Goal: Task Accomplishment & Management: Complete application form

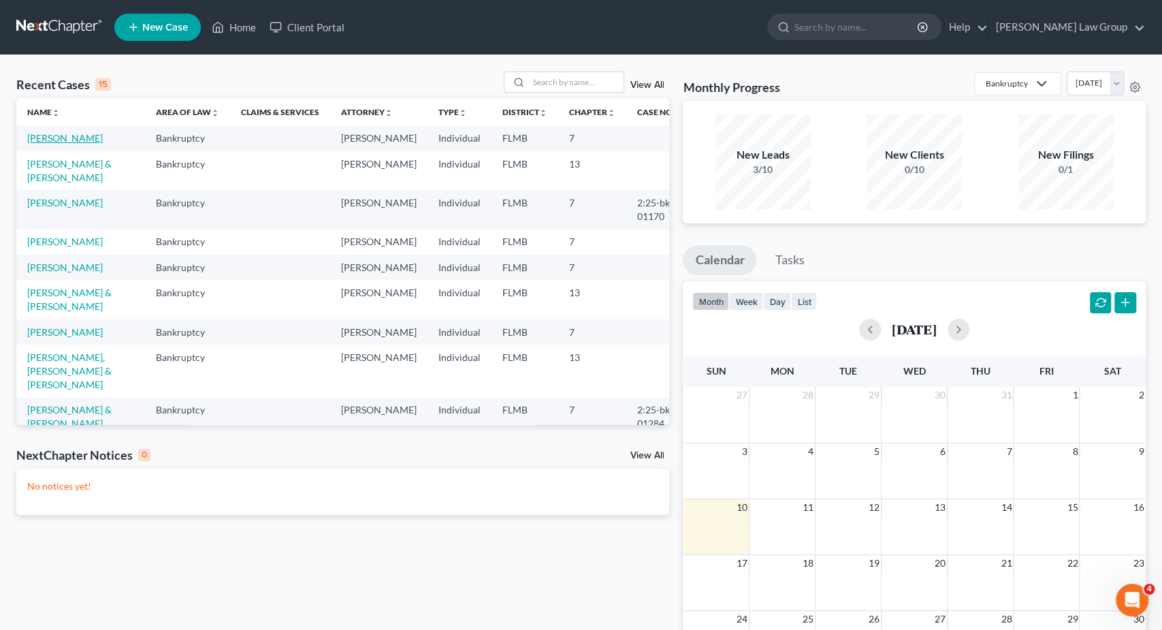
drag, startPoint x: 80, startPoint y: 135, endPoint x: 64, endPoint y: 137, distance: 15.7
click at [80, 135] on td "[PERSON_NAME]" at bounding box center [80, 137] width 129 height 25
click at [63, 137] on link "[PERSON_NAME]" at bounding box center [65, 138] width 76 height 12
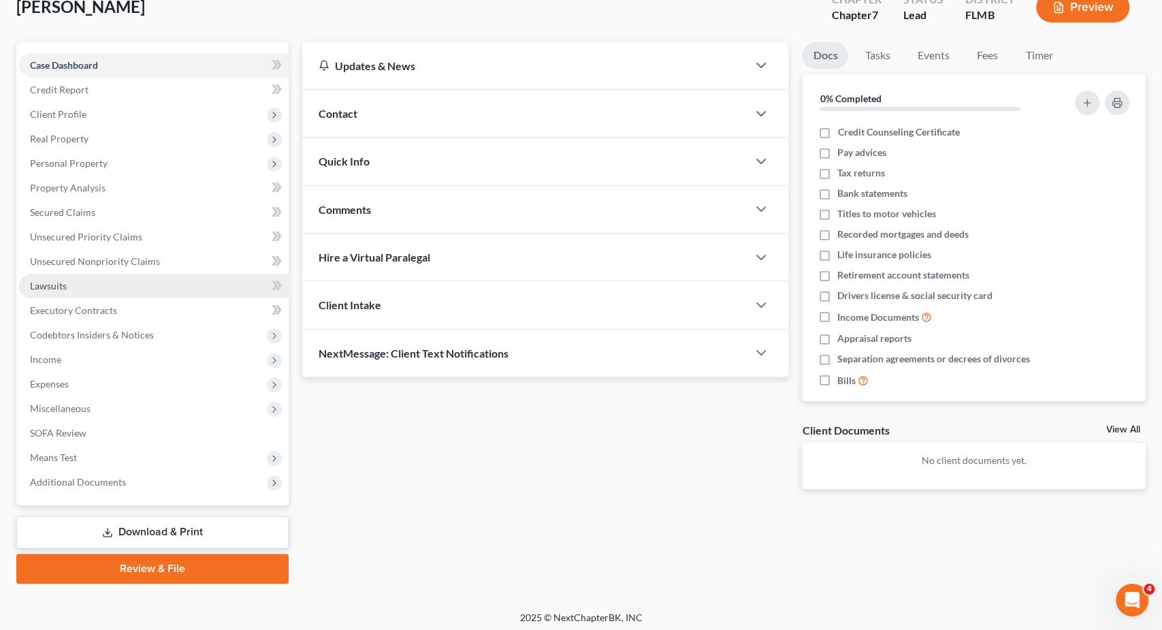
scroll to position [91, 0]
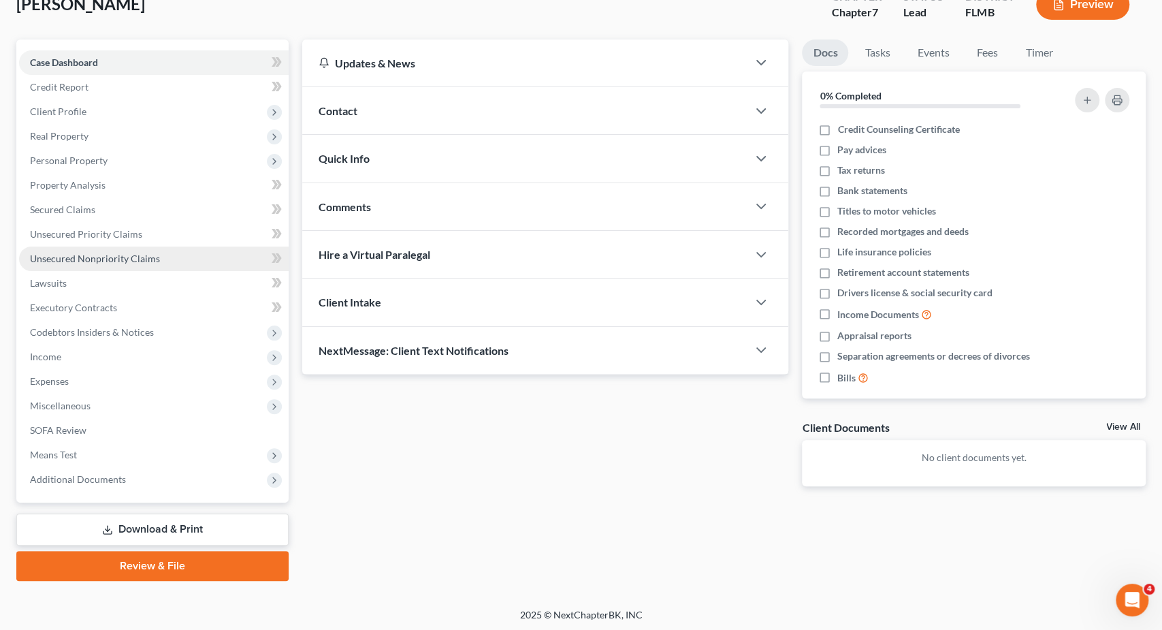
click at [121, 262] on span "Unsecured Nonpriority Claims" at bounding box center [95, 259] width 130 height 12
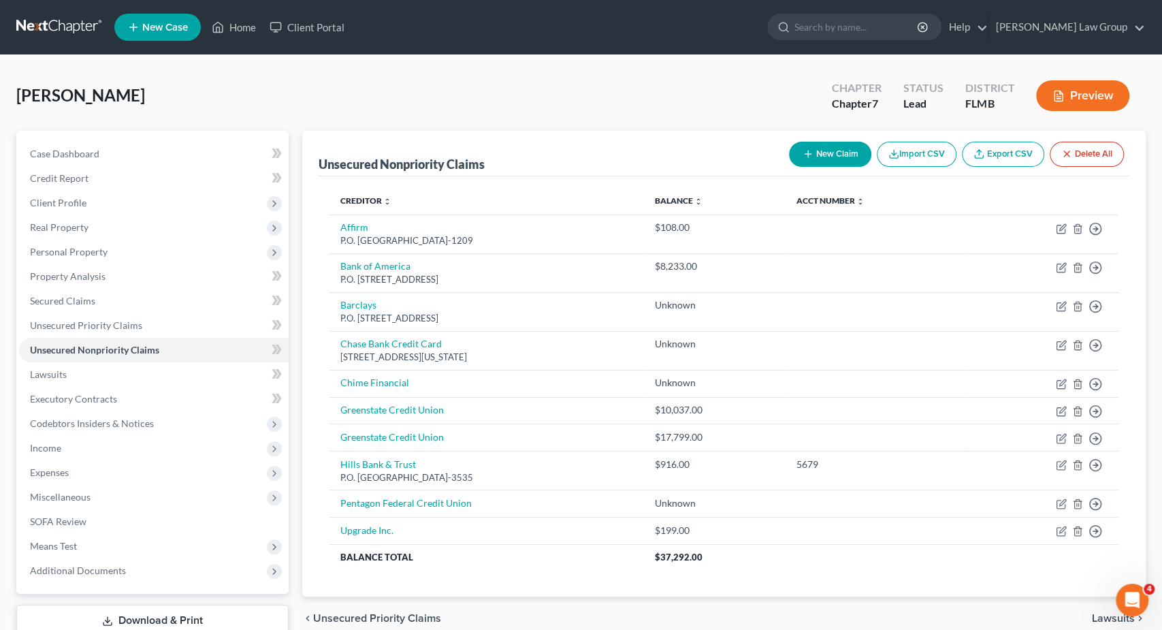
click at [821, 153] on button "New Claim" at bounding box center [830, 154] width 82 height 25
select select "0"
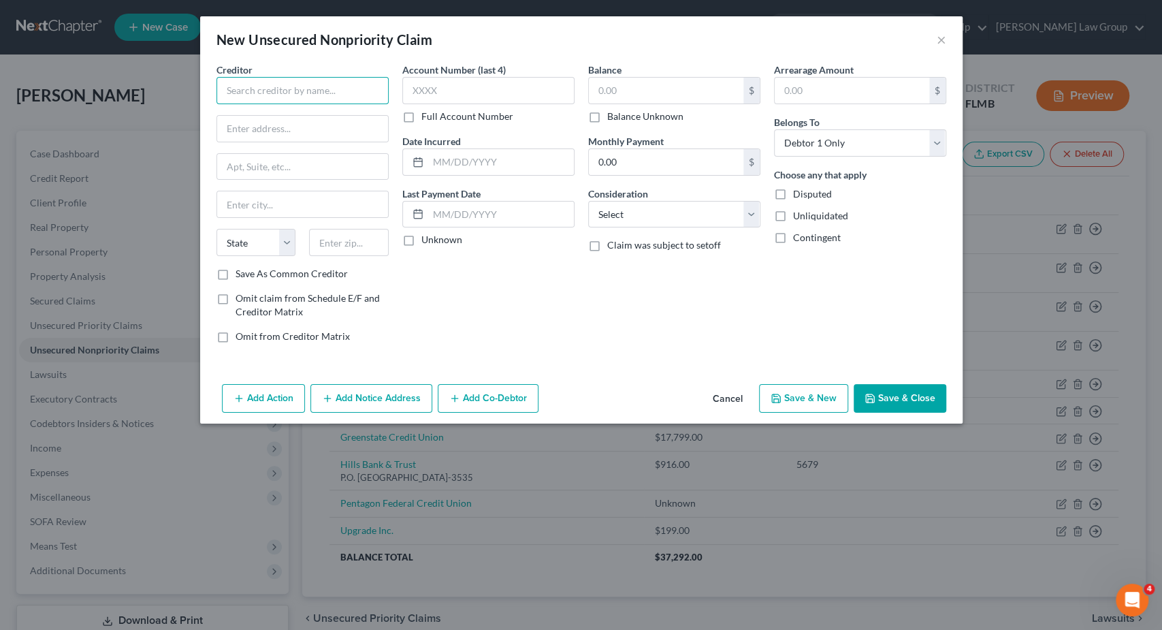
drag, startPoint x: 303, startPoint y: 89, endPoint x: 315, endPoint y: 86, distance: 12.7
click at [312, 86] on input "text" at bounding box center [302, 90] width 172 height 27
type input "[PERSON_NAME] Health"
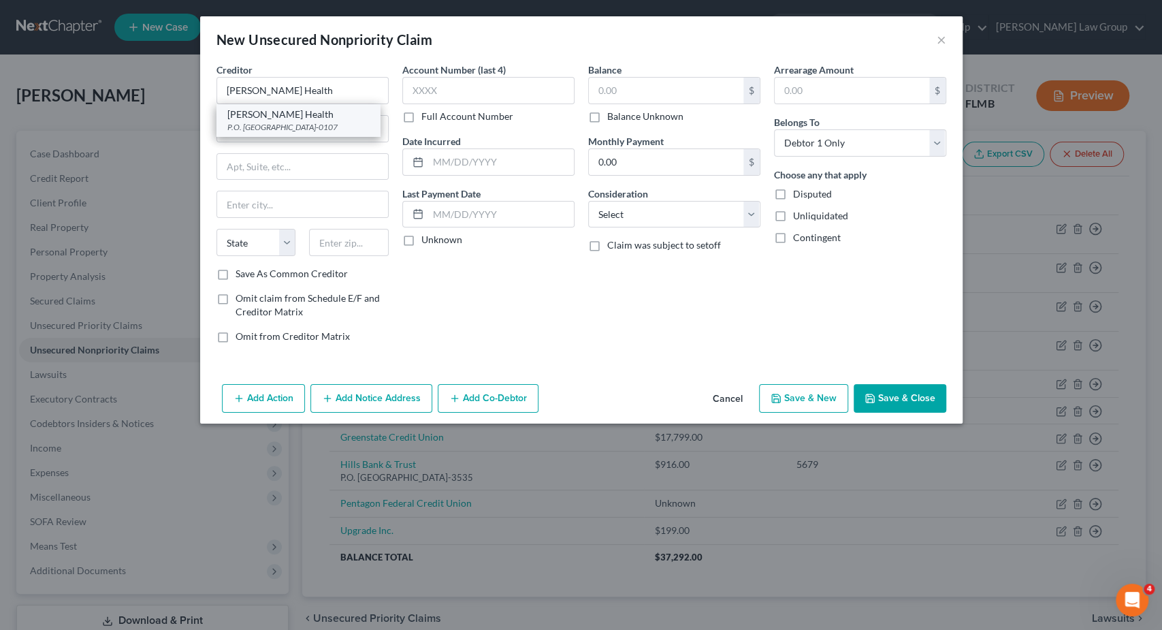
click at [314, 116] on div "[PERSON_NAME] Health" at bounding box center [298, 115] width 142 height 14
type input "P.O. Box 150107"
type input "[GEOGRAPHIC_DATA]"
select select "9"
type input "33915-0107"
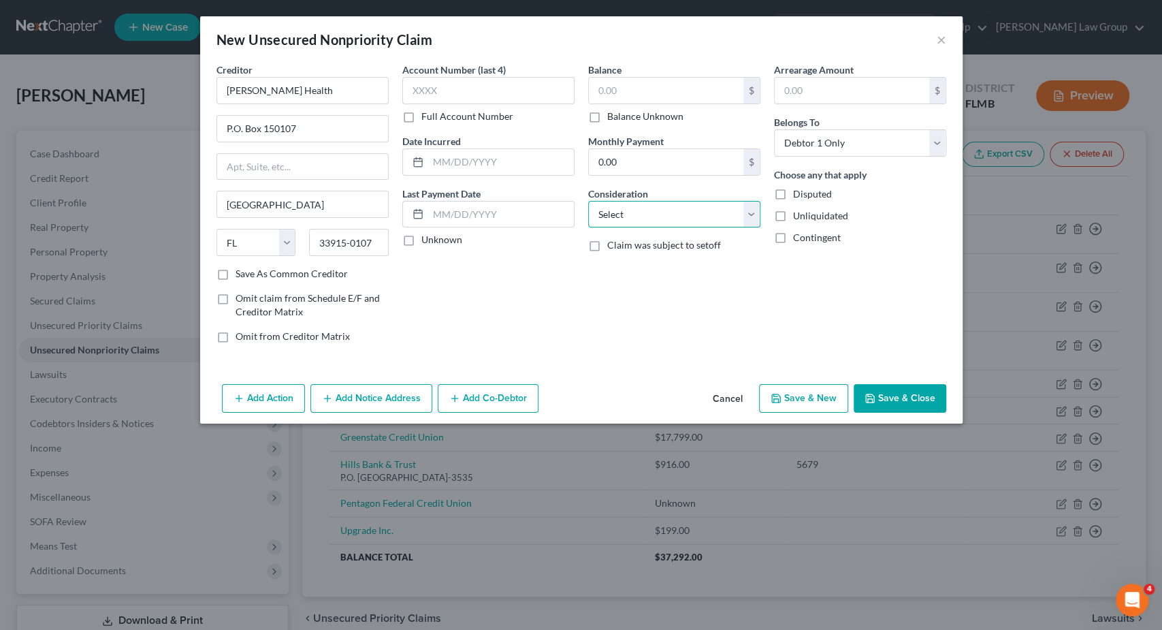
click at [588, 201] on select "Select Cable / Satellite Services Collection Agency Credit Card Debt Debt Couns…" at bounding box center [674, 214] width 172 height 27
click option "Credit Card Debt" at bounding box center [0, 0] width 0 height 0
click at [588, 201] on select "Select Cable / Satellite Services Collection Agency Credit Card Debt Debt Couns…" at bounding box center [674, 214] width 172 height 27
select select "9"
click option "Medical Services" at bounding box center [0, 0] width 0 height 0
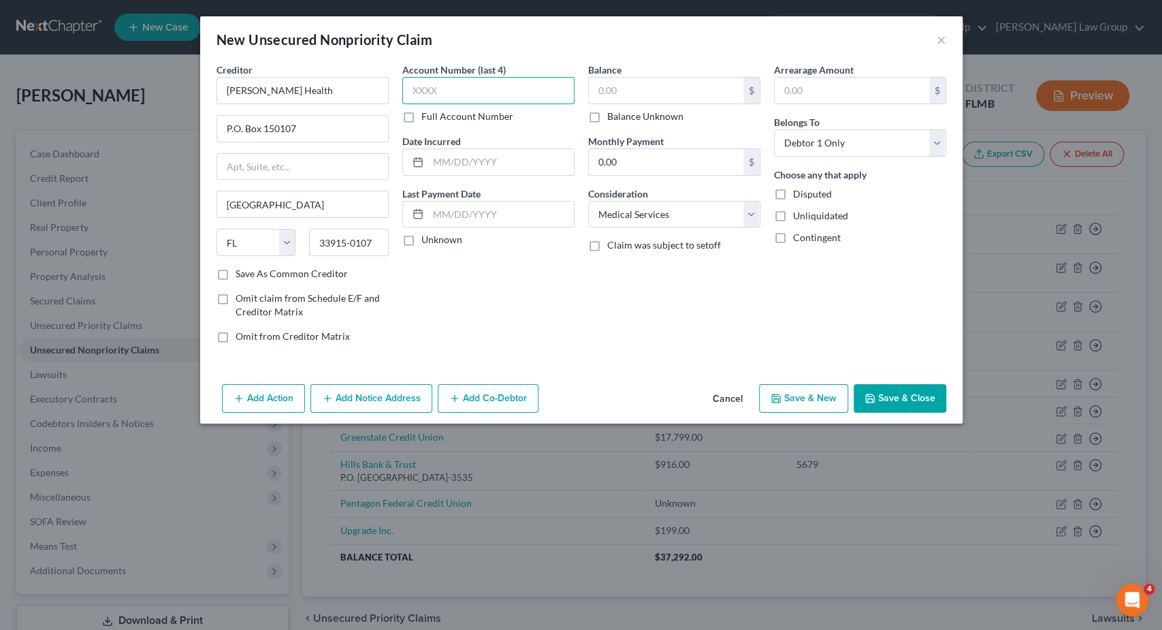
click at [506, 91] on input "text" at bounding box center [488, 90] width 172 height 27
type input "9348"
click at [711, 86] on input "text" at bounding box center [666, 91] width 155 height 26
type input "262"
click at [908, 394] on button "Save & Close" at bounding box center [900, 398] width 93 height 29
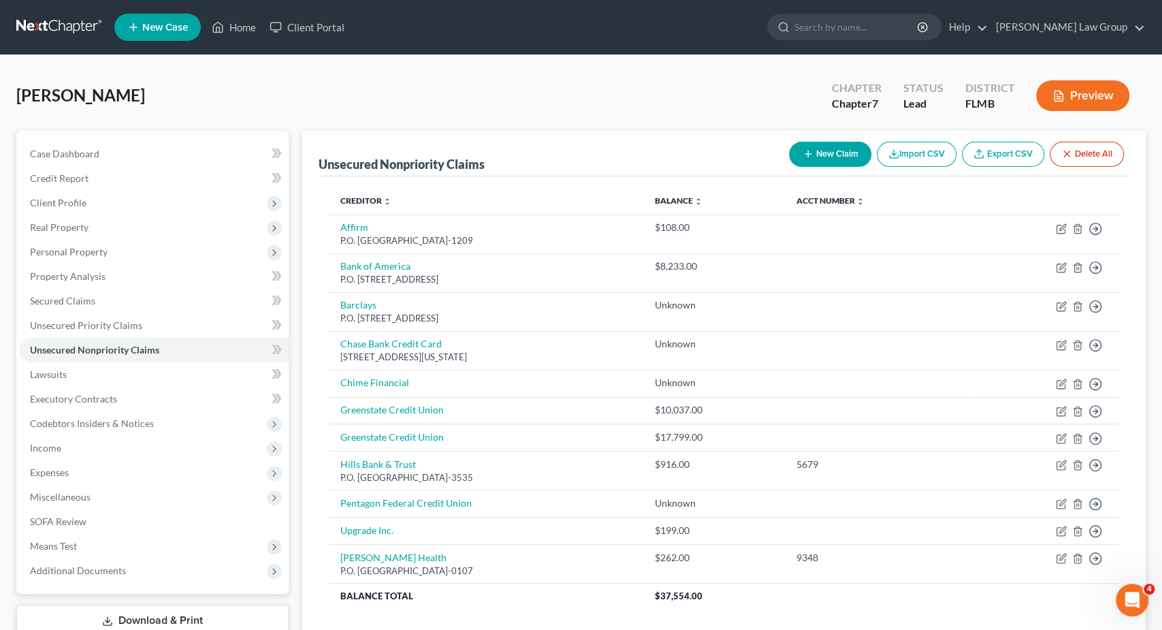
click at [844, 153] on button "New Claim" at bounding box center [830, 154] width 82 height 25
select select "0"
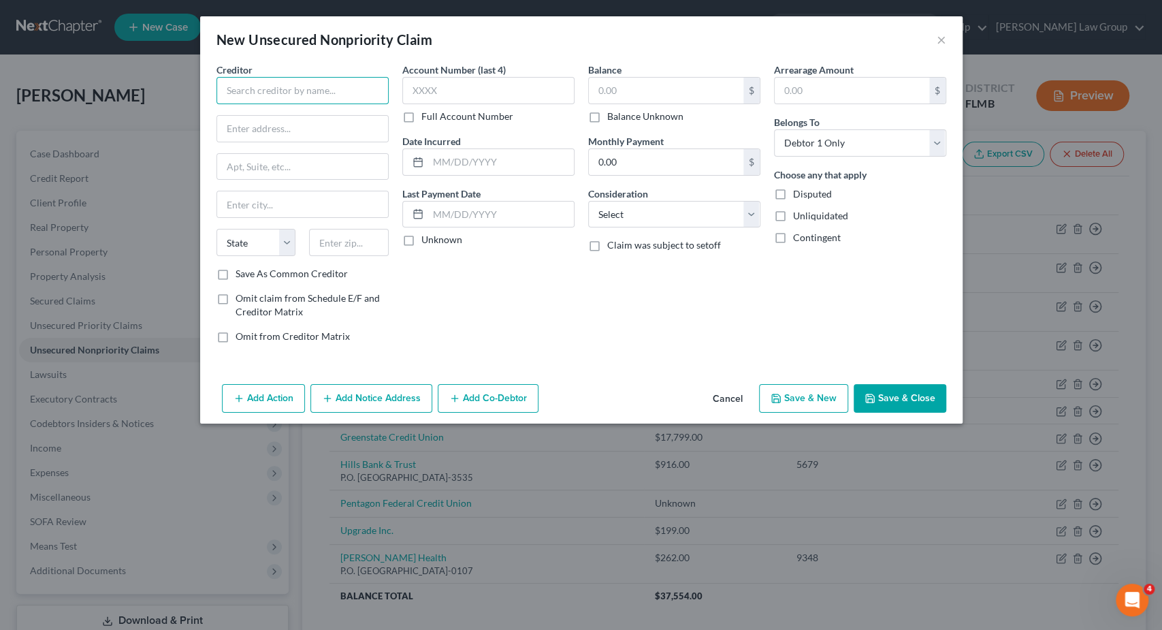
click at [270, 84] on input "text" at bounding box center [302, 90] width 172 height 27
type input "Headache & Pain Mgmt Center"
click at [259, 130] on input "text" at bounding box center [302, 129] width 171 height 26
paste input "ATTN # 25392J"
type input "ATTN # 25392J"
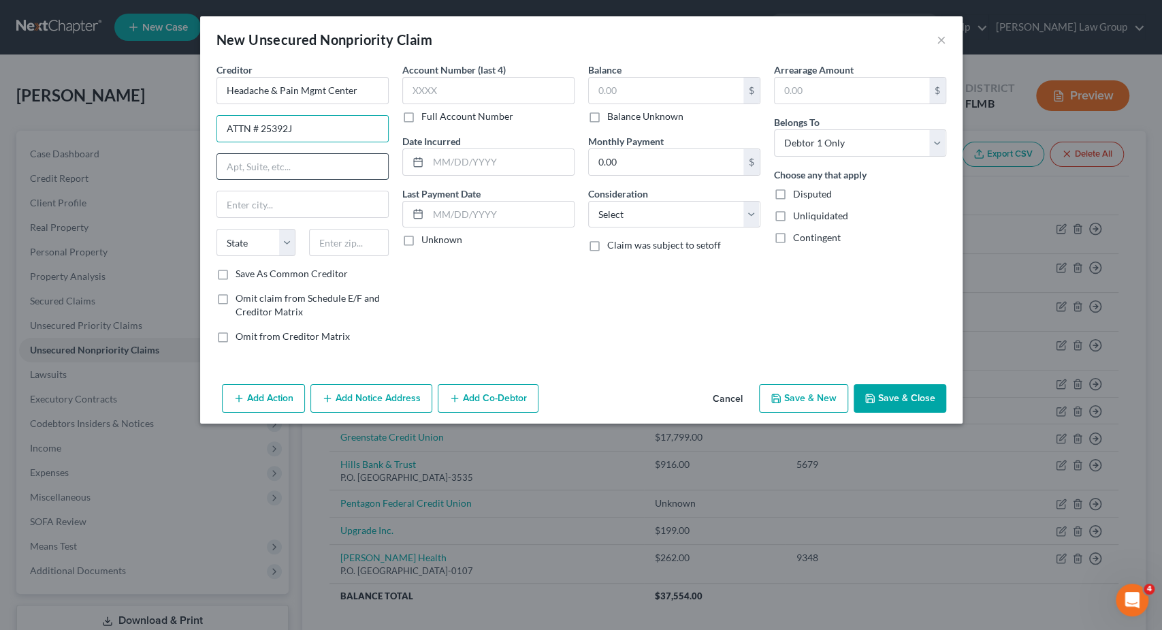
click at [273, 165] on input "text" at bounding box center [302, 167] width 171 height 26
paste input "PO BOX 14000"
type input "PO BOX 14000"
click at [343, 238] on input "text" at bounding box center [349, 242] width 80 height 27
paste input "04915"
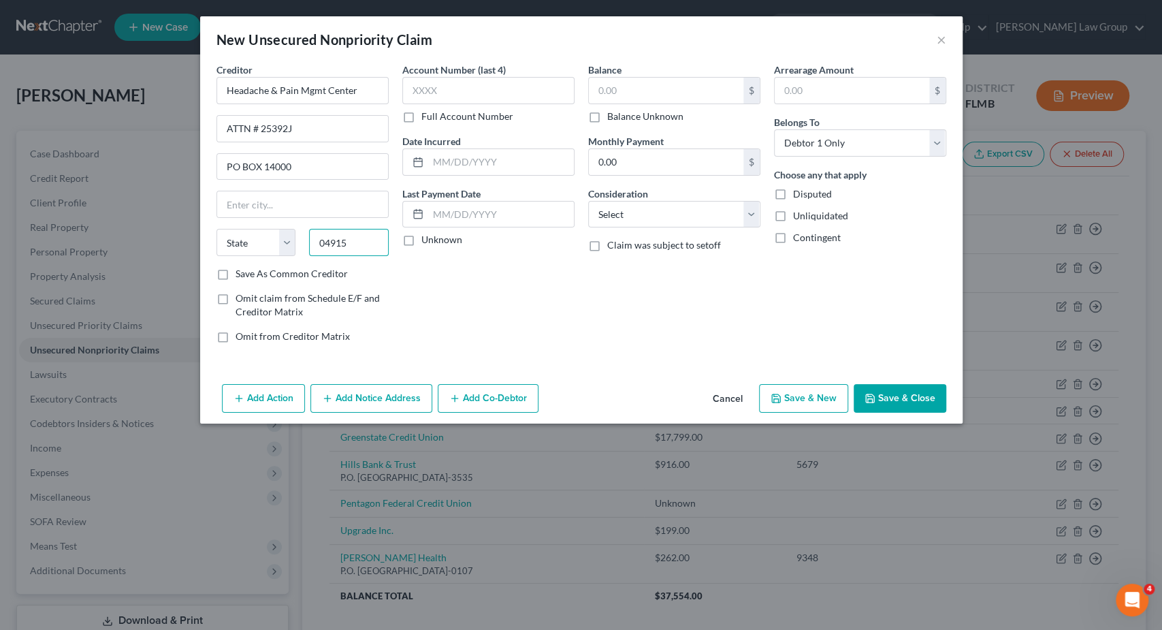
type input "04915"
type input "[GEOGRAPHIC_DATA]"
select select "20"
click at [371, 238] on input "04915" at bounding box center [349, 242] width 80 height 27
type input "04915-4033"
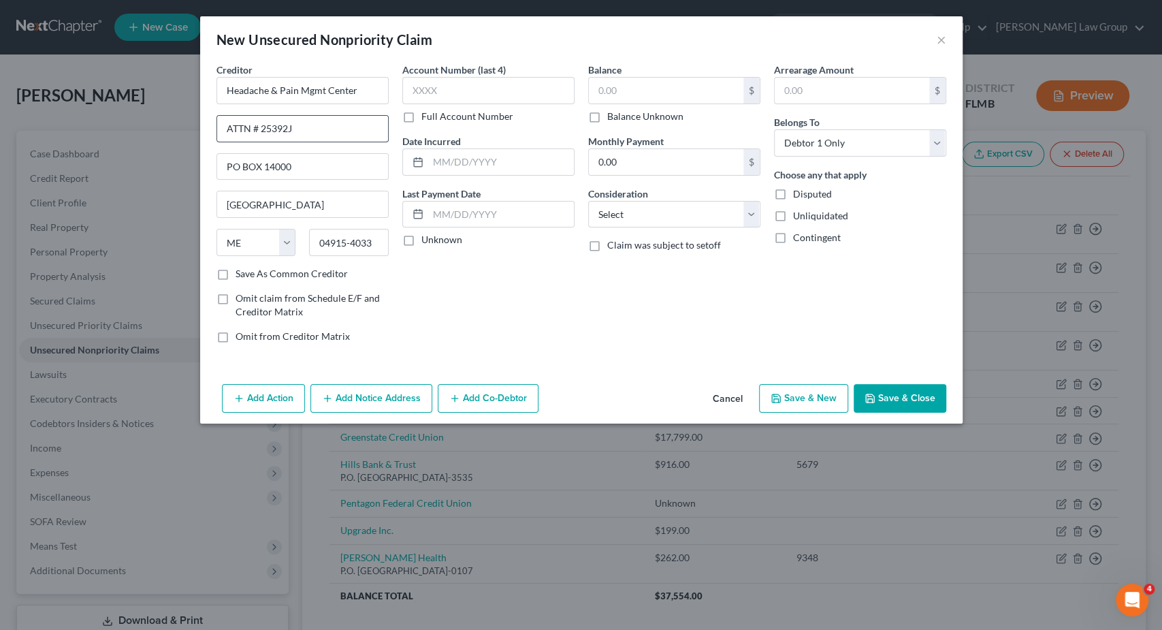
drag, startPoint x: 261, startPoint y: 127, endPoint x: 434, endPoint y: 114, distance: 173.5
click at [265, 127] on input "ATTN # 25392J" at bounding box center [302, 129] width 171 height 26
type input "ATTN #25392J"
click at [426, 96] on input "text" at bounding box center [488, 90] width 172 height 27
type input "0005"
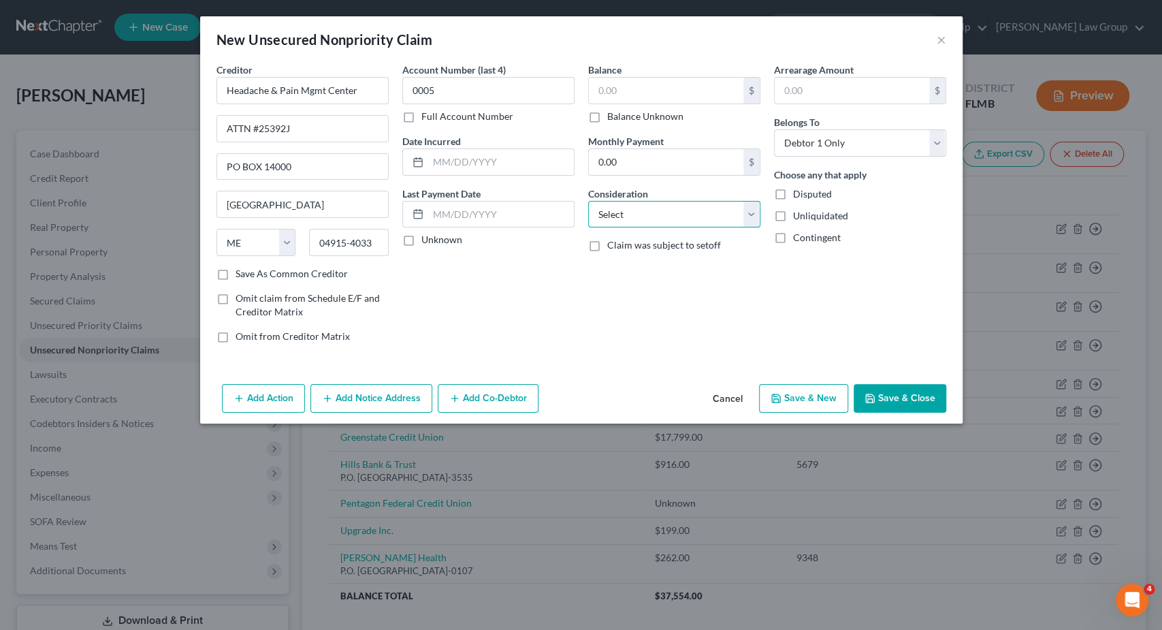
click at [588, 201] on select "Select Cable / Satellite Services Collection Agency Credit Card Debt Debt Couns…" at bounding box center [674, 214] width 172 height 27
select select "9"
click option "Medical Services" at bounding box center [0, 0] width 0 height 0
click at [634, 84] on input "text" at bounding box center [666, 91] width 155 height 26
type input "20"
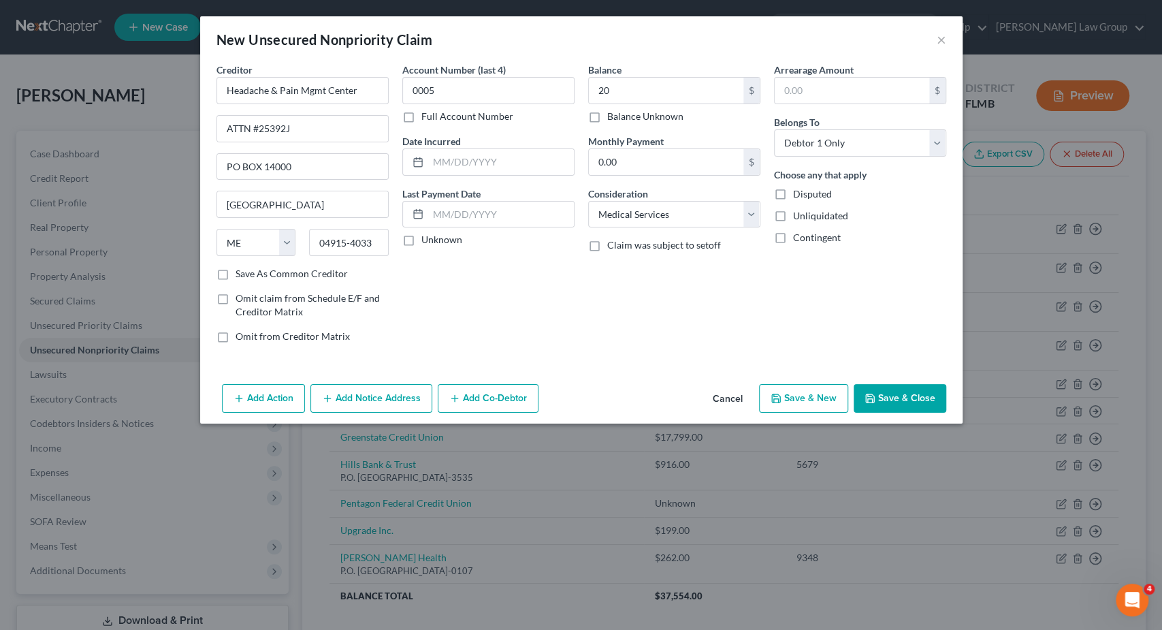
click at [900, 398] on button "Save & Close" at bounding box center [900, 398] width 93 height 29
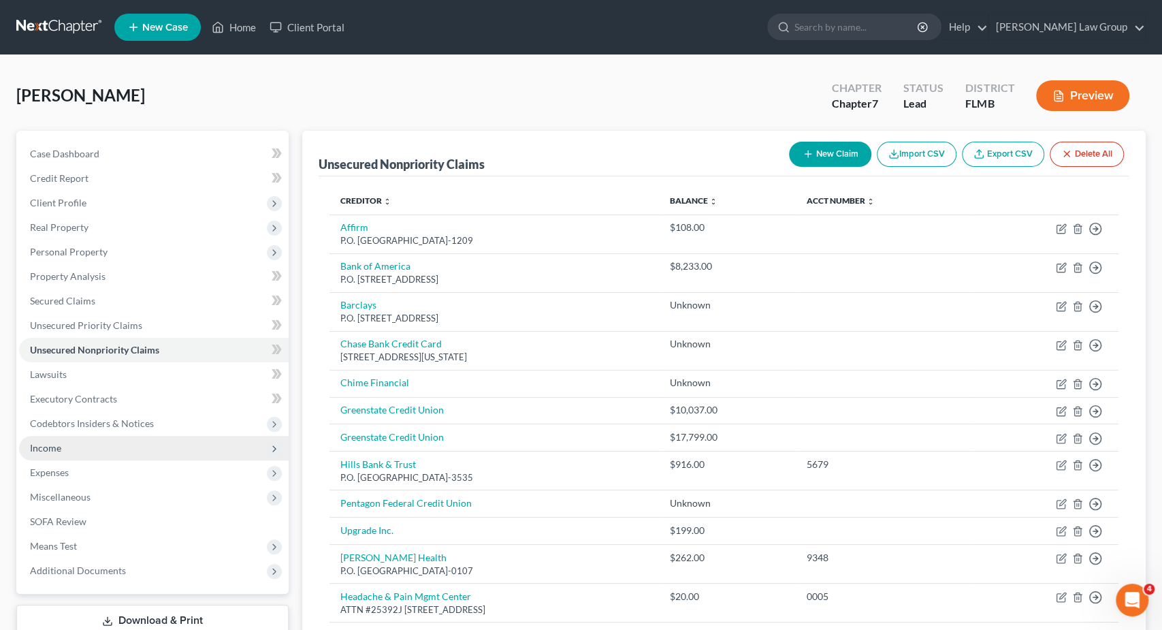
click at [76, 449] on span "Income" at bounding box center [154, 448] width 270 height 25
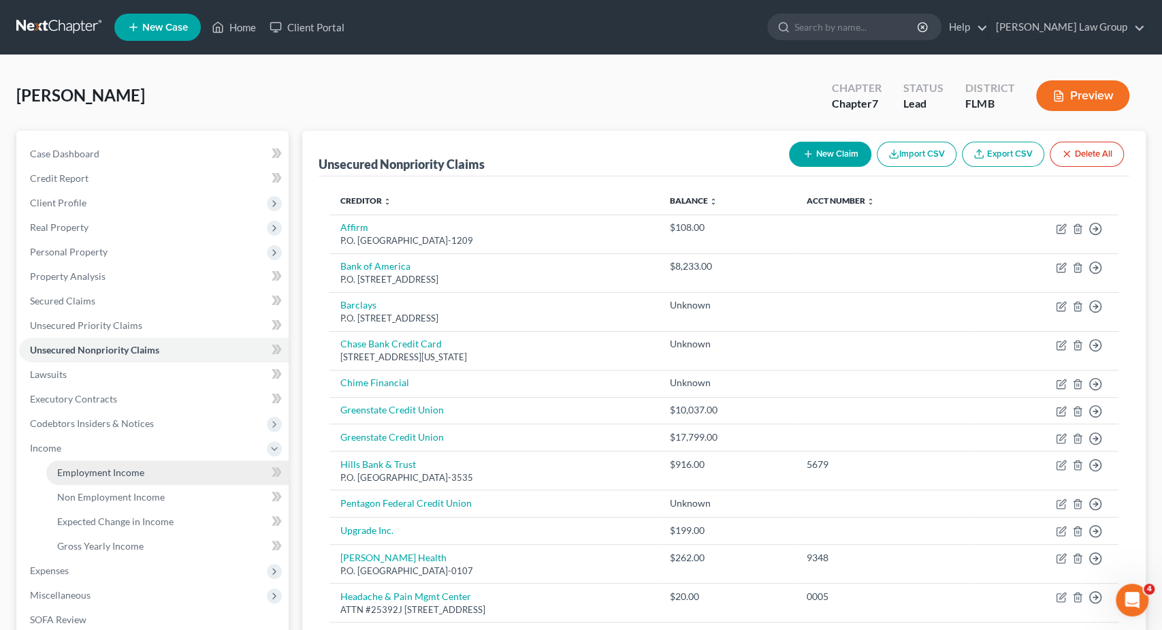
click at [106, 473] on span "Employment Income" at bounding box center [100, 472] width 87 height 12
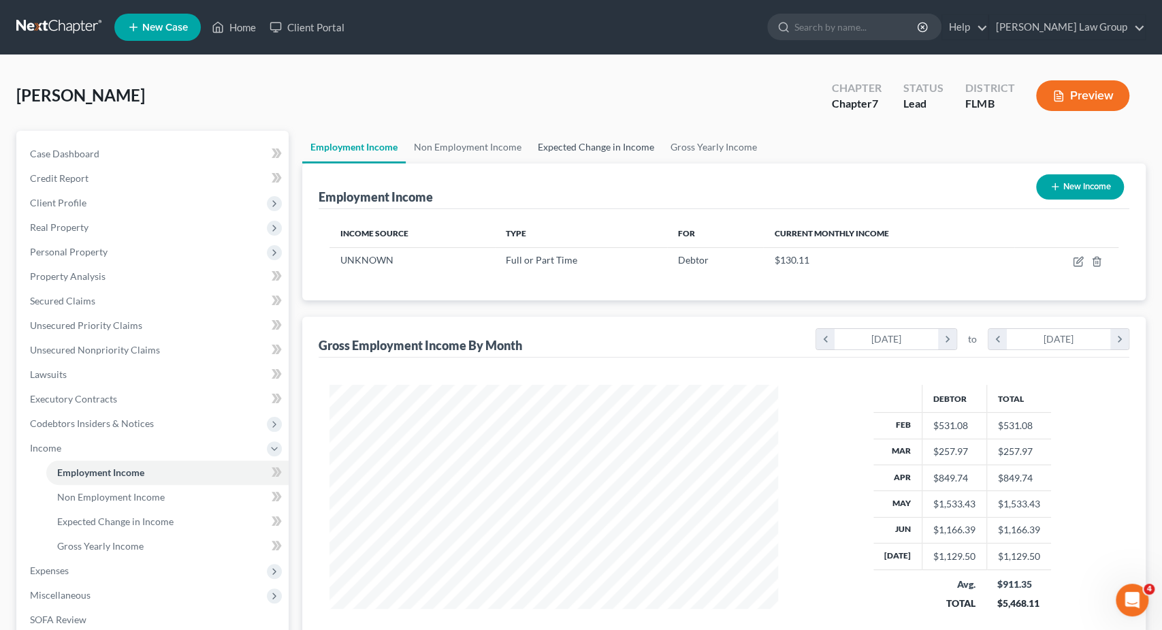
scroll to position [242, 476]
click at [694, 145] on link "Gross Yearly Income" at bounding box center [713, 147] width 103 height 33
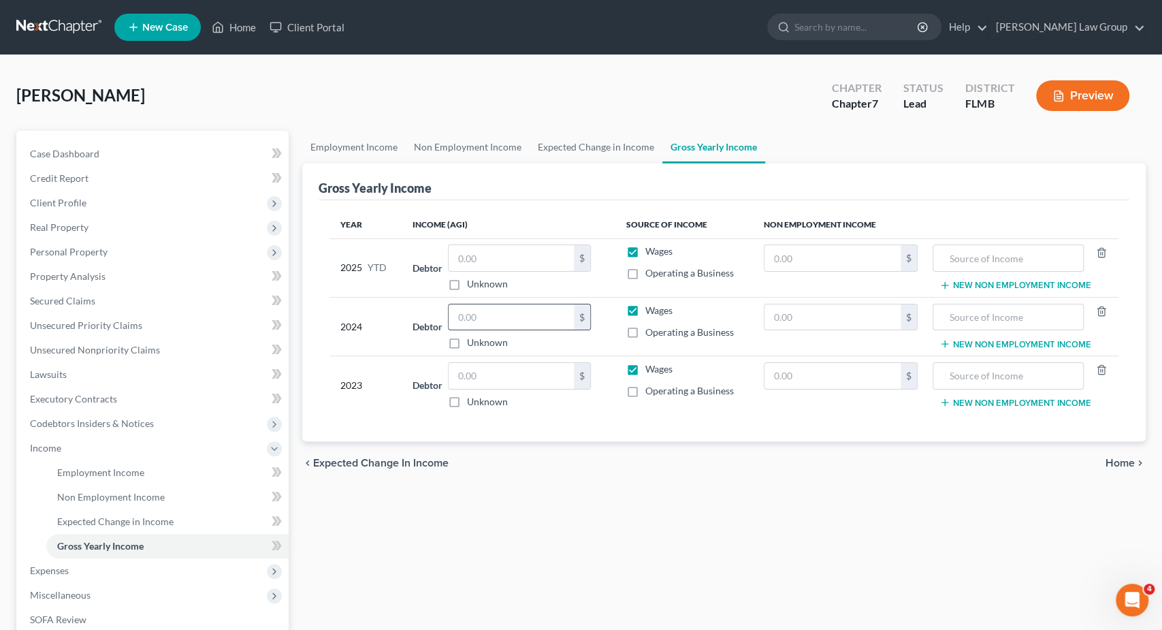
click at [502, 319] on input "text" at bounding box center [511, 317] width 125 height 26
type input "12,027"
click at [503, 364] on input "text" at bounding box center [511, 376] width 125 height 26
type input "600"
click at [46, 578] on span "Expenses" at bounding box center [154, 570] width 270 height 25
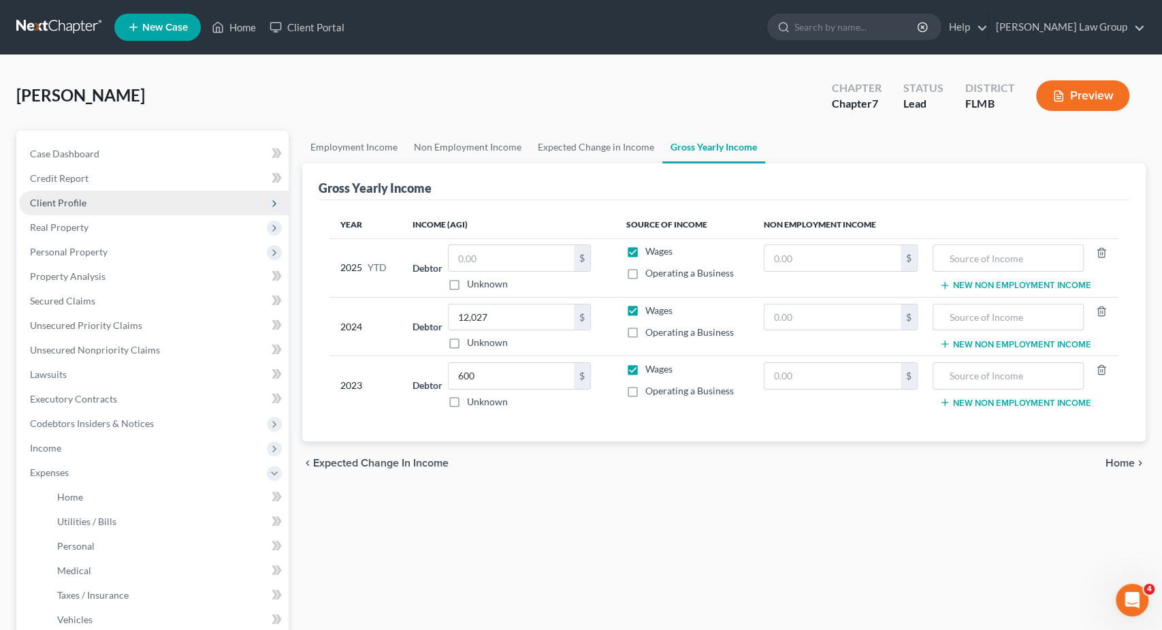
click at [111, 193] on span "Client Profile" at bounding box center [154, 203] width 270 height 25
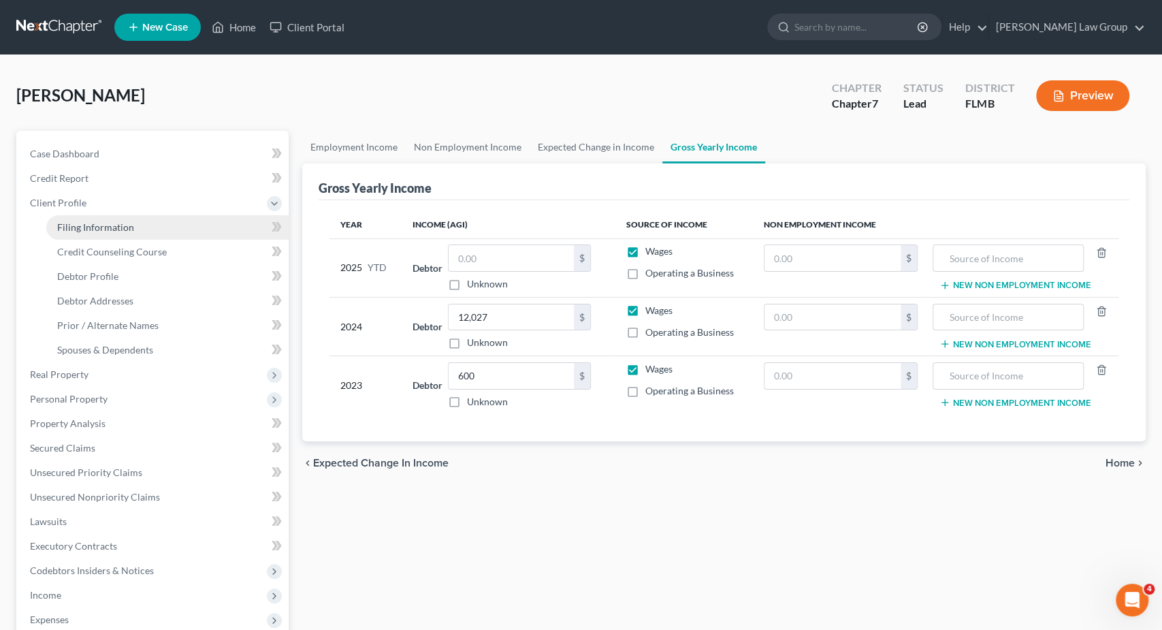
click at [138, 223] on link "Filing Information" at bounding box center [167, 227] width 242 height 25
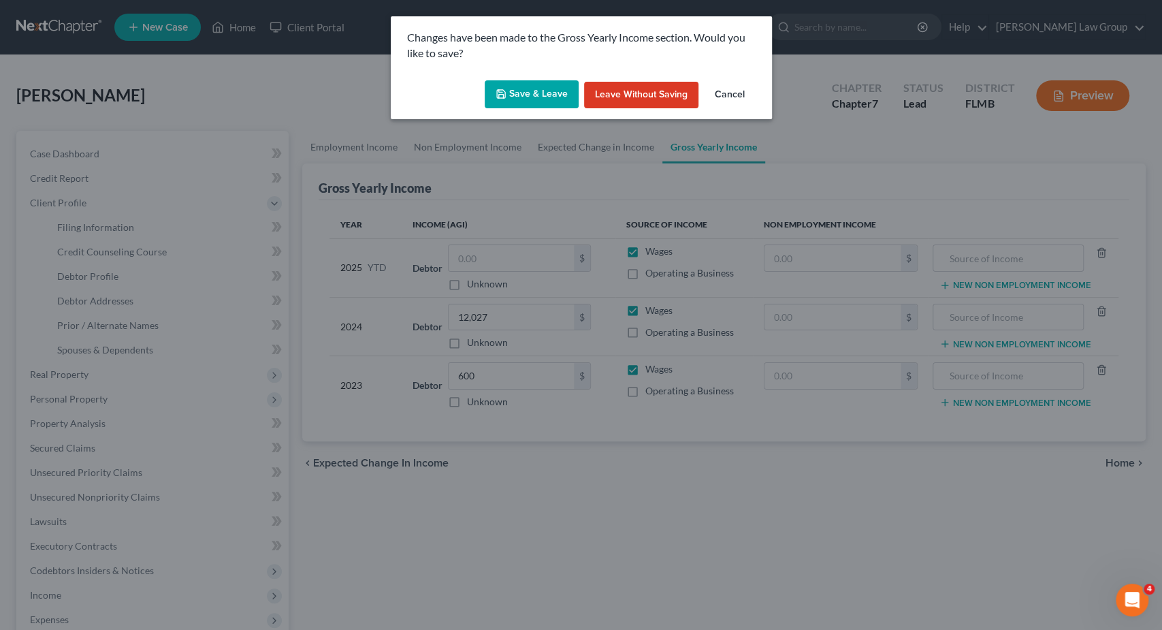
click at [533, 99] on button "Save & Leave" at bounding box center [532, 94] width 94 height 29
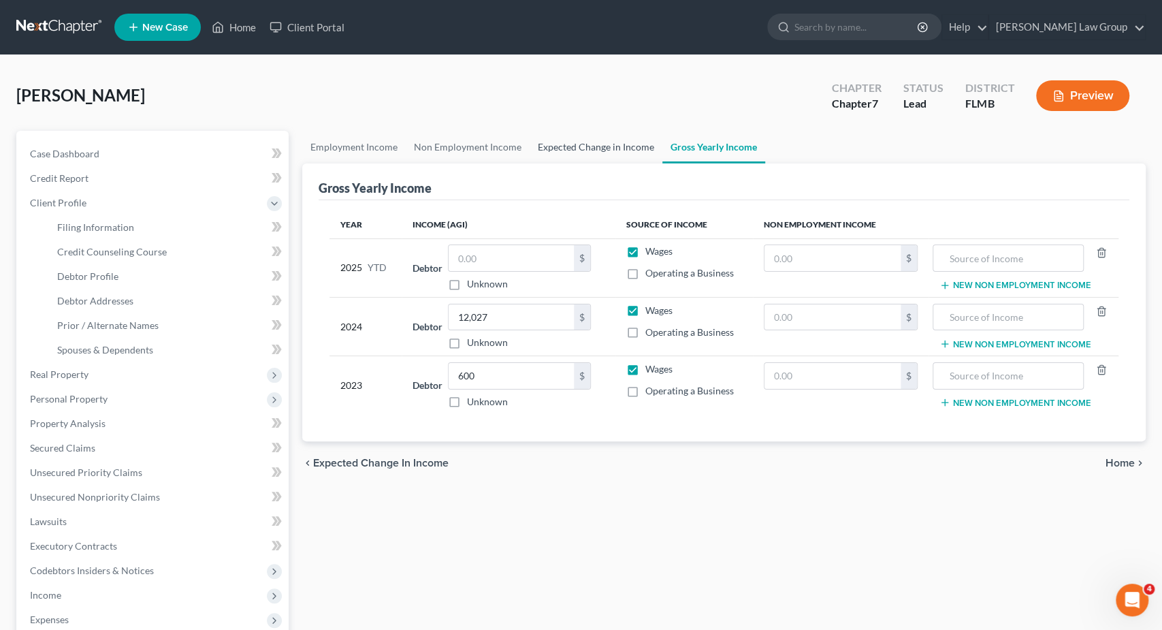
select select "1"
select select "0"
select select "9"
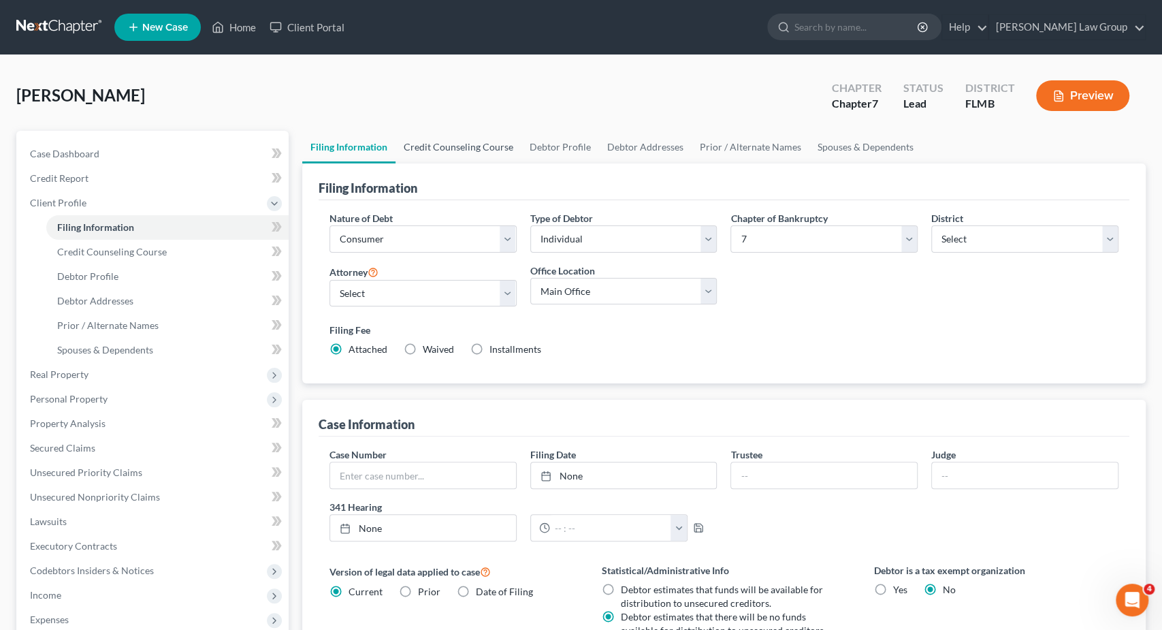
click at [449, 149] on link "Credit Counseling Course" at bounding box center [459, 147] width 126 height 33
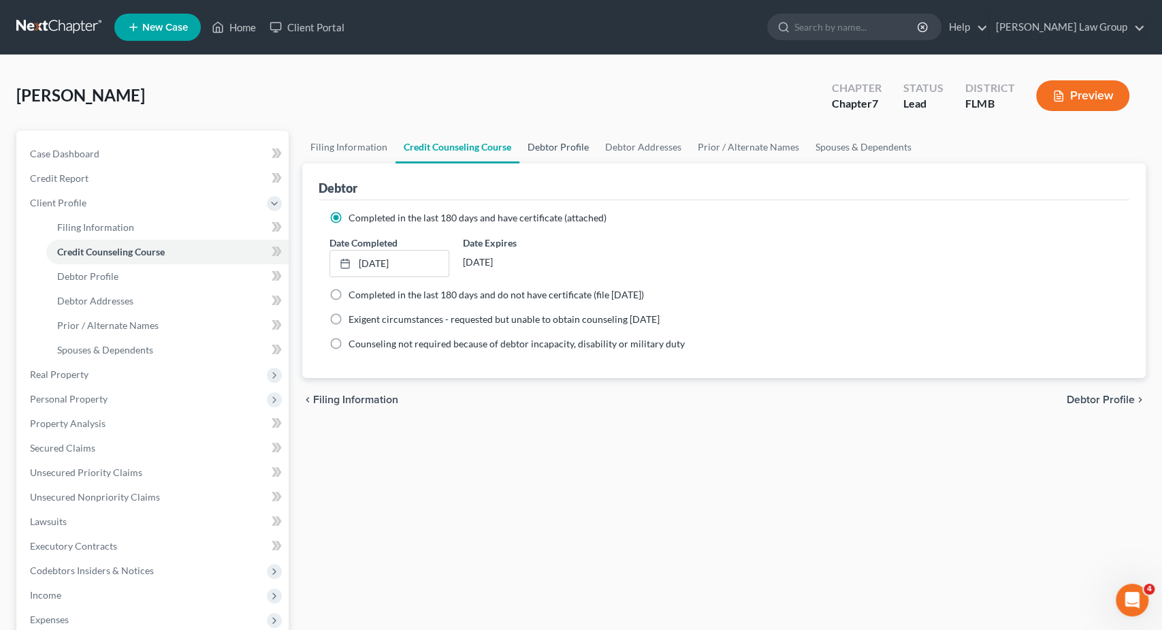
click at [552, 146] on link "Debtor Profile" at bounding box center [558, 147] width 78 height 33
select select "0"
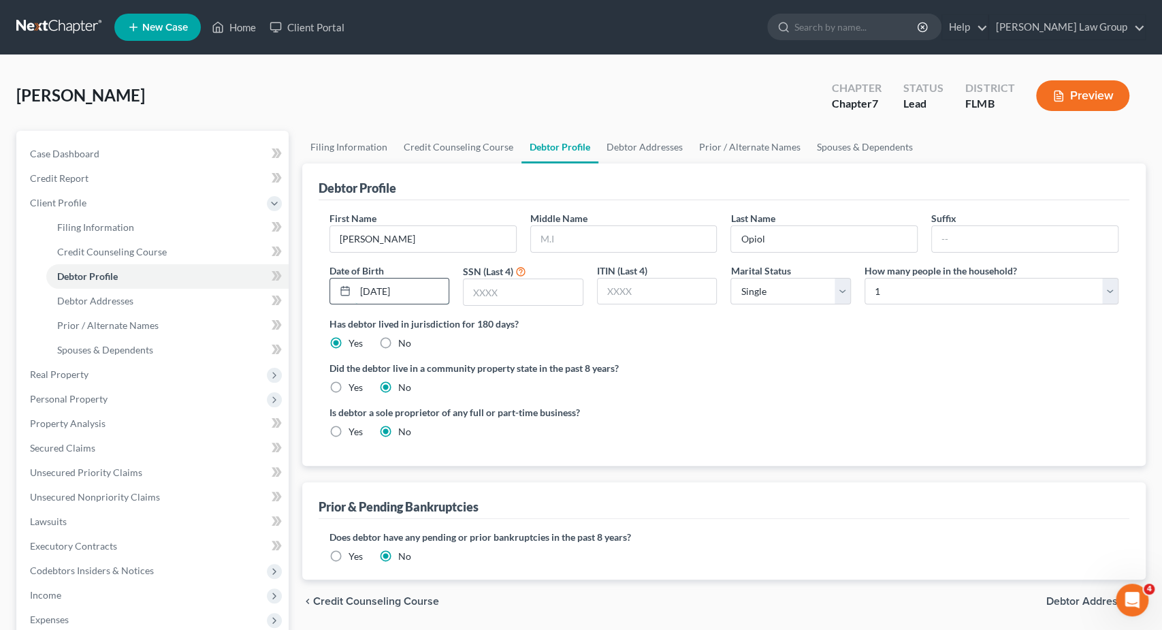
click at [383, 294] on input "[DATE]" at bounding box center [402, 291] width 94 height 26
type input "[DATE]"
click at [515, 285] on input "text" at bounding box center [523, 292] width 119 height 26
type input "9166"
click at [620, 150] on link "Debtor Addresses" at bounding box center [644, 147] width 93 height 33
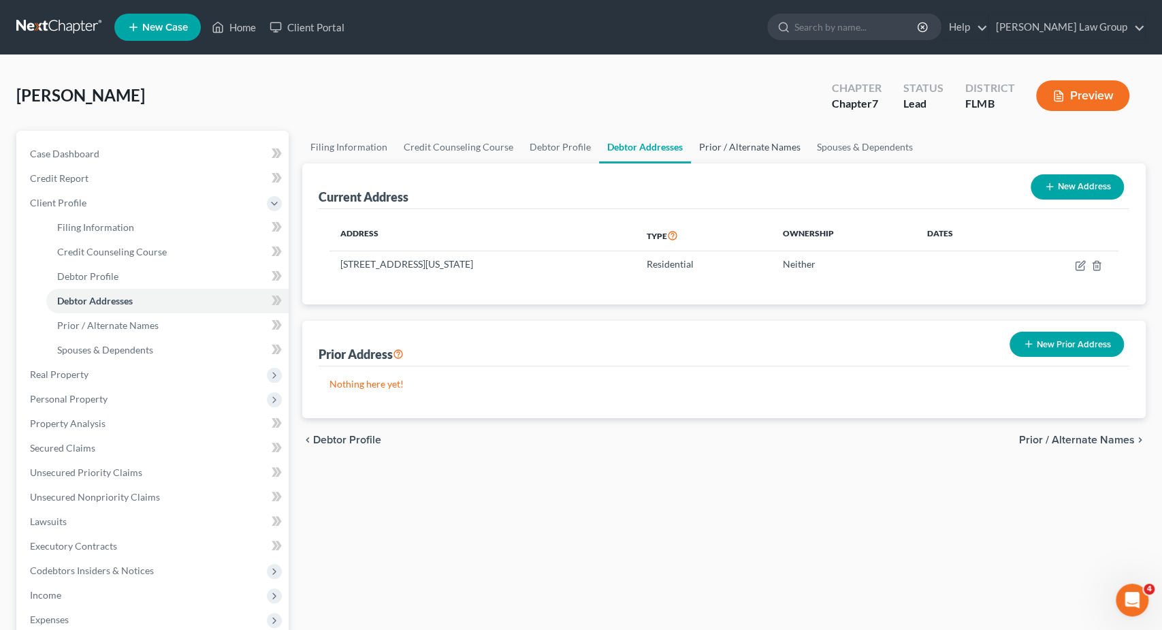
click at [707, 147] on link "Prior / Alternate Names" at bounding box center [750, 147] width 118 height 33
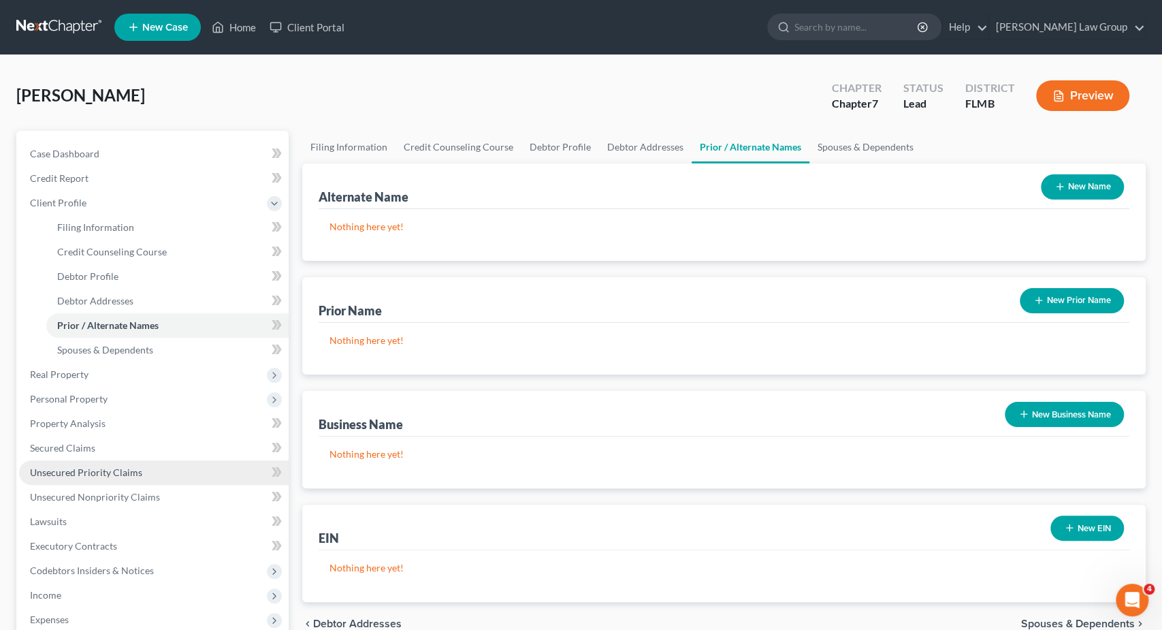
click at [42, 463] on link "Unsecured Priority Claims" at bounding box center [154, 472] width 270 height 25
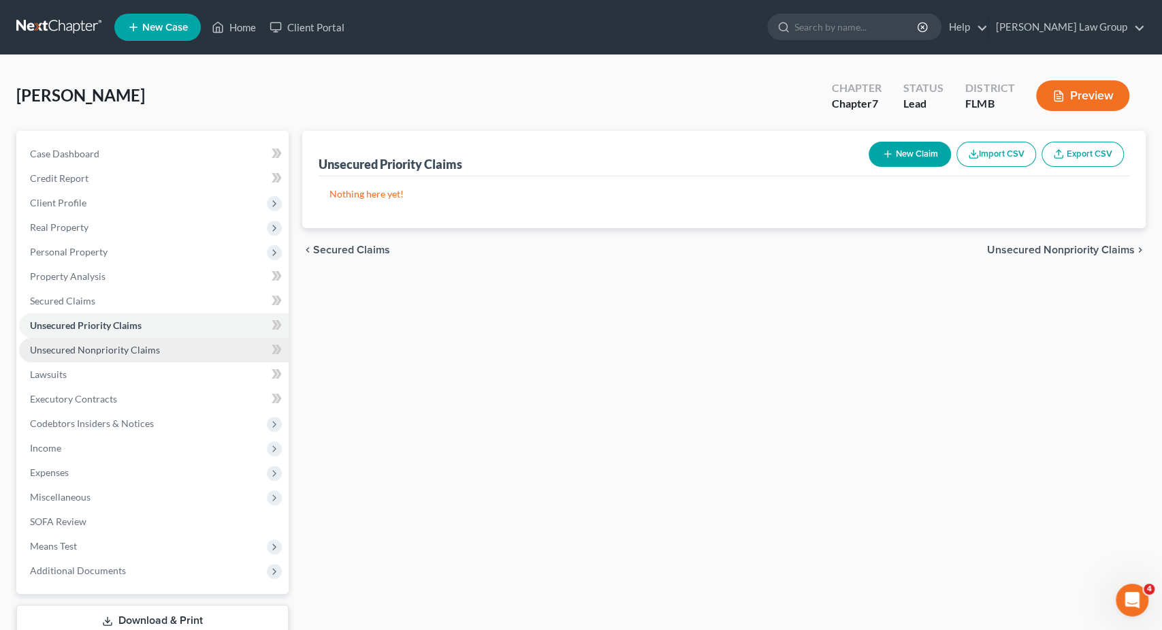
click at [130, 347] on span "Unsecured Nonpriority Claims" at bounding box center [95, 350] width 130 height 12
